Goal: Information Seeking & Learning: Learn about a topic

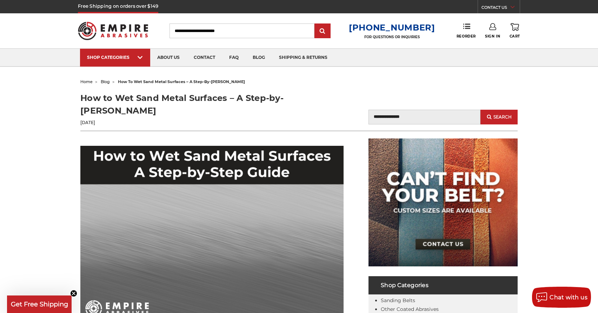
click at [592, 26] on header "Free Shipping on orders over $149 CONTACT US [DATE] - [DATE] (excluding holiday…" at bounding box center [299, 33] width 598 height 67
click at [592, 21] on header "Free Shipping on orders over $149 CONTACT US [DATE] - [DATE] (excluding holiday…" at bounding box center [299, 33] width 598 height 67
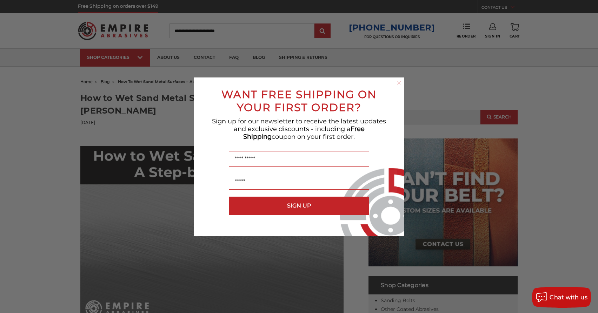
click at [594, 23] on div "Close dialog WANT FREE SHIPPING ON YOUR FIRST ORDER? Sign up for our newsletter…" at bounding box center [299, 156] width 598 height 313
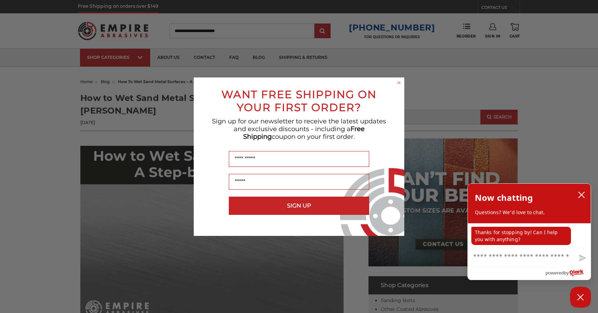
click at [395, 82] on div "Close dialog WANT FREE SHIPPING ON YOUR FIRST ORDER? Sign up for our newsletter…" at bounding box center [299, 157] width 210 height 159
click at [395, 82] on form "WANT FREE SHIPPING ON YOUR FIRST ORDER? Sign up for our newsletter to receive t…" at bounding box center [299, 157] width 210 height 159
click at [575, 193] on button "close chatbox" at bounding box center [580, 195] width 11 height 11
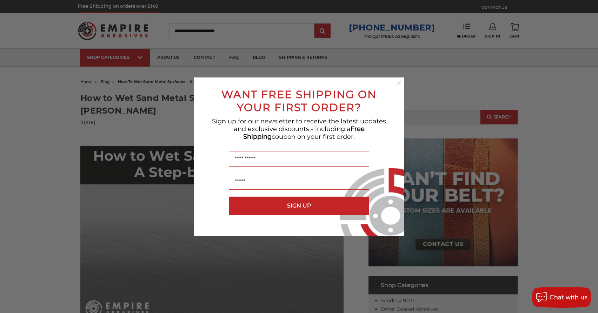
click at [399, 78] on div "Close dialog WANT FREE SHIPPING ON YOUR FIRST ORDER? Sign up for our newsletter…" at bounding box center [299, 157] width 210 height 159
click at [399, 82] on icon "Close dialog" at bounding box center [398, 82] width 7 height 7
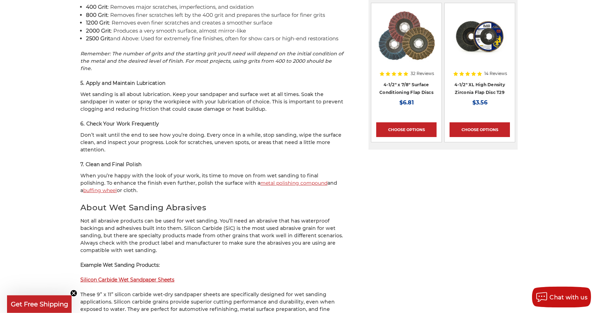
scroll to position [440, 0]
